Goal: Obtain resource: Download file/media

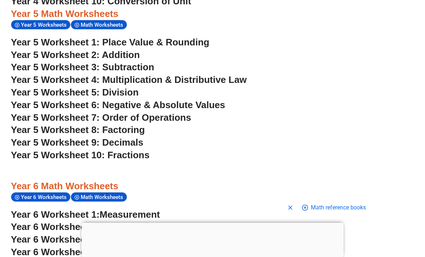
scroll to position [1476, 0]
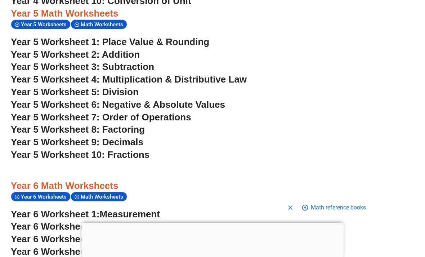
click at [111, 87] on span "Year 5 Worksheet 5: Division" at bounding box center [75, 92] width 128 height 11
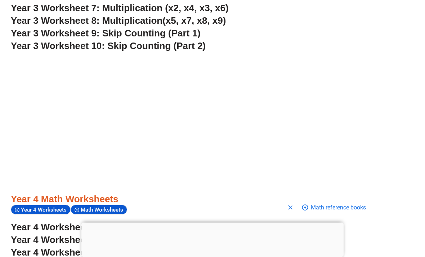
scroll to position [1118, 0]
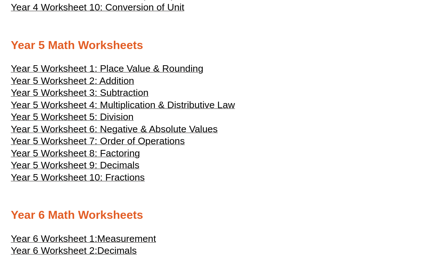
scroll to position [1013, 0]
click at [107, 81] on span "Year 5 Worksheet 2: Addition" at bounding box center [72, 81] width 123 height 11
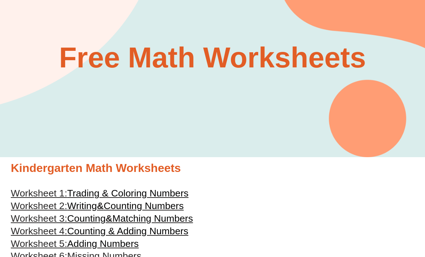
scroll to position [0, 0]
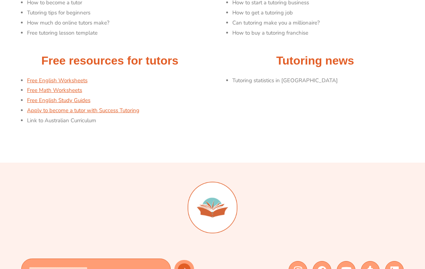
scroll to position [125, 0]
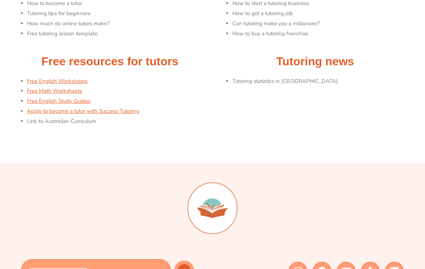
click at [31, 82] on link "Free English Worksheets" at bounding box center [57, 80] width 61 height 7
